Goal: Transaction & Acquisition: Purchase product/service

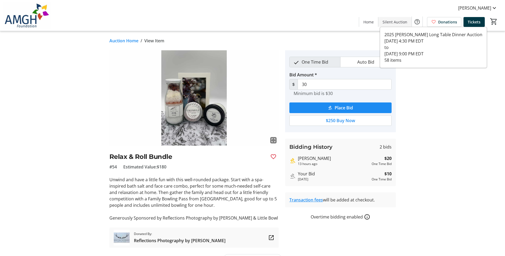
click at [394, 23] on span "Silent Auction" at bounding box center [394, 22] width 25 height 6
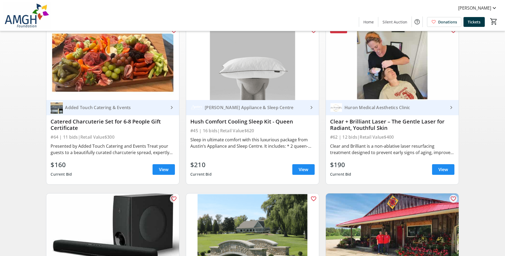
scroll to position [53, 0]
click at [161, 172] on span "View" at bounding box center [164, 169] width 10 height 6
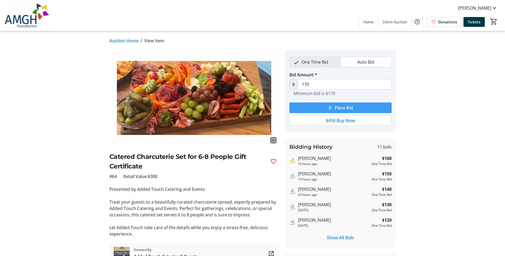
click at [314, 109] on span "submit" at bounding box center [340, 107] width 102 height 13
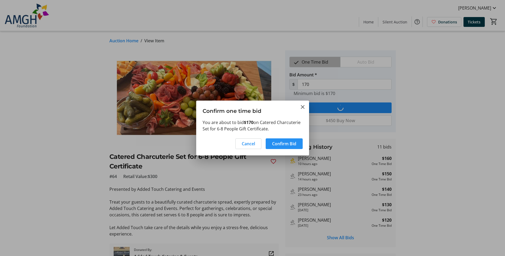
click at [276, 144] on span "Confirm Bid" at bounding box center [284, 143] width 24 height 6
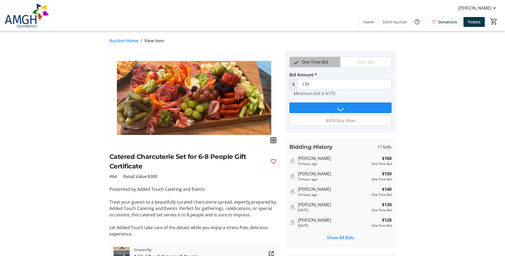
type input "180"
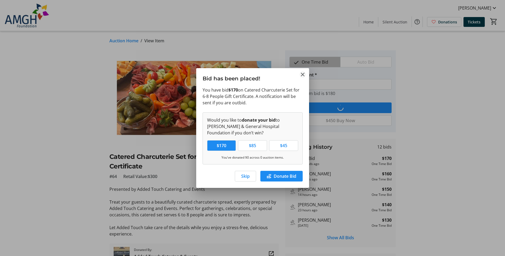
click at [302, 72] on mat-icon "Close" at bounding box center [302, 74] width 6 height 6
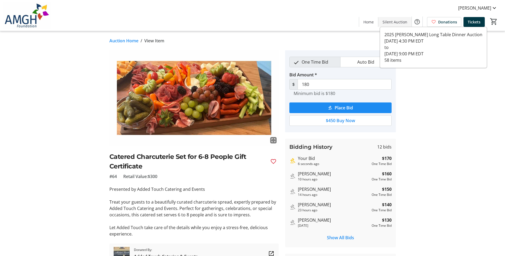
click at [395, 25] on span at bounding box center [394, 21] width 33 height 13
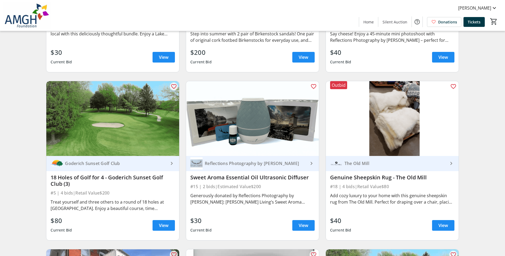
scroll to position [1064, 0]
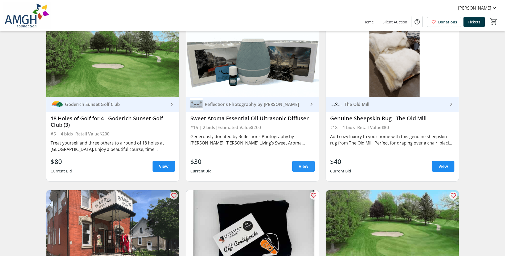
click at [298, 169] on span at bounding box center [303, 166] width 22 height 13
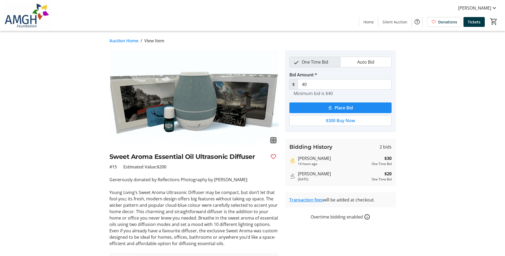
click at [337, 107] on span "Place Bid" at bounding box center [343, 108] width 18 height 6
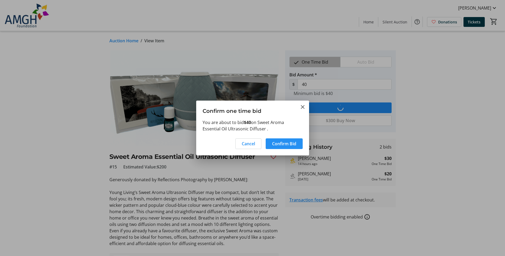
click at [278, 143] on span "Confirm Bid" at bounding box center [284, 143] width 24 height 6
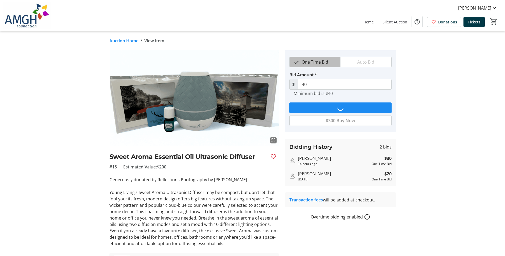
type input "50"
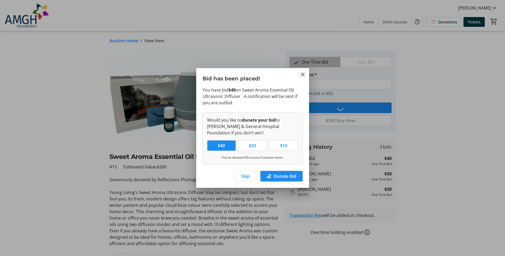
click at [301, 74] on mat-icon "Close" at bounding box center [302, 74] width 6 height 6
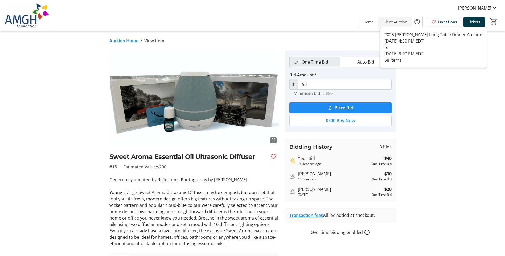
click at [387, 22] on span "Silent Auction" at bounding box center [394, 22] width 25 height 6
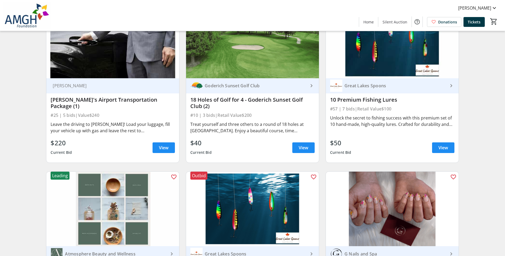
scroll to position [1437, 0]
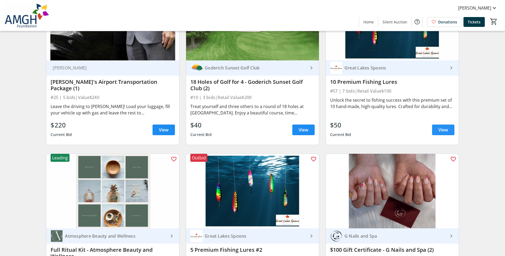
click at [442, 133] on span "View" at bounding box center [443, 130] width 10 height 6
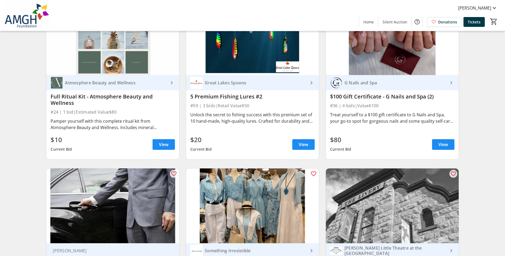
scroll to position [1596, 0]
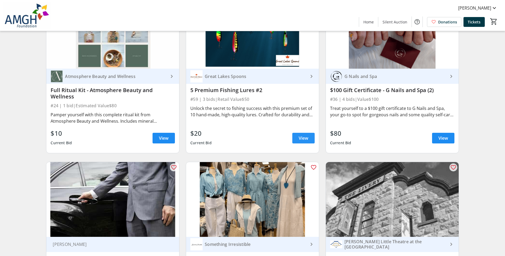
click at [299, 141] on span "View" at bounding box center [303, 138] width 10 height 6
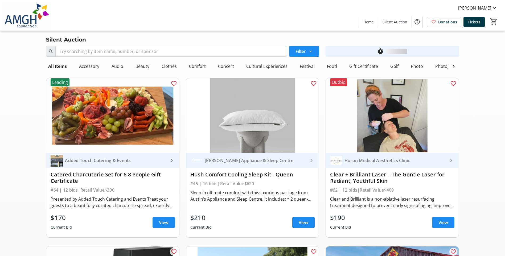
scroll to position [1596, 0]
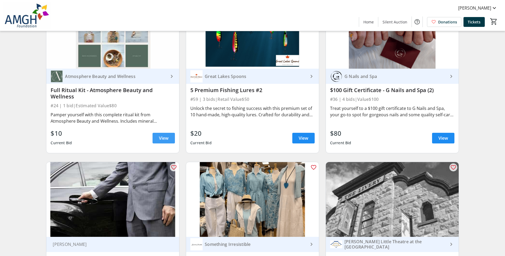
click at [161, 141] on span "View" at bounding box center [164, 138] width 10 height 6
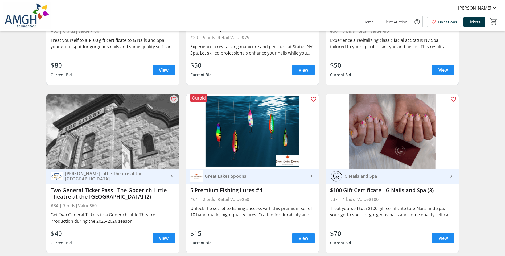
scroll to position [2048, 0]
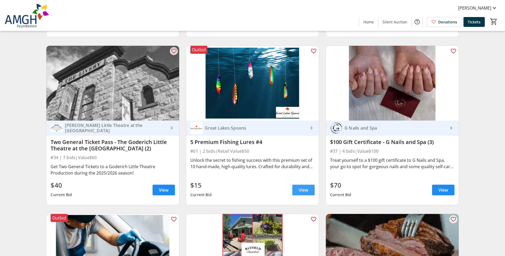
click at [300, 193] on span "View" at bounding box center [303, 190] width 10 height 6
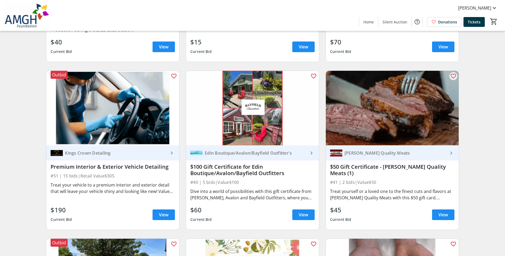
scroll to position [2235, 0]
